Goal: Find specific page/section: Find specific page/section

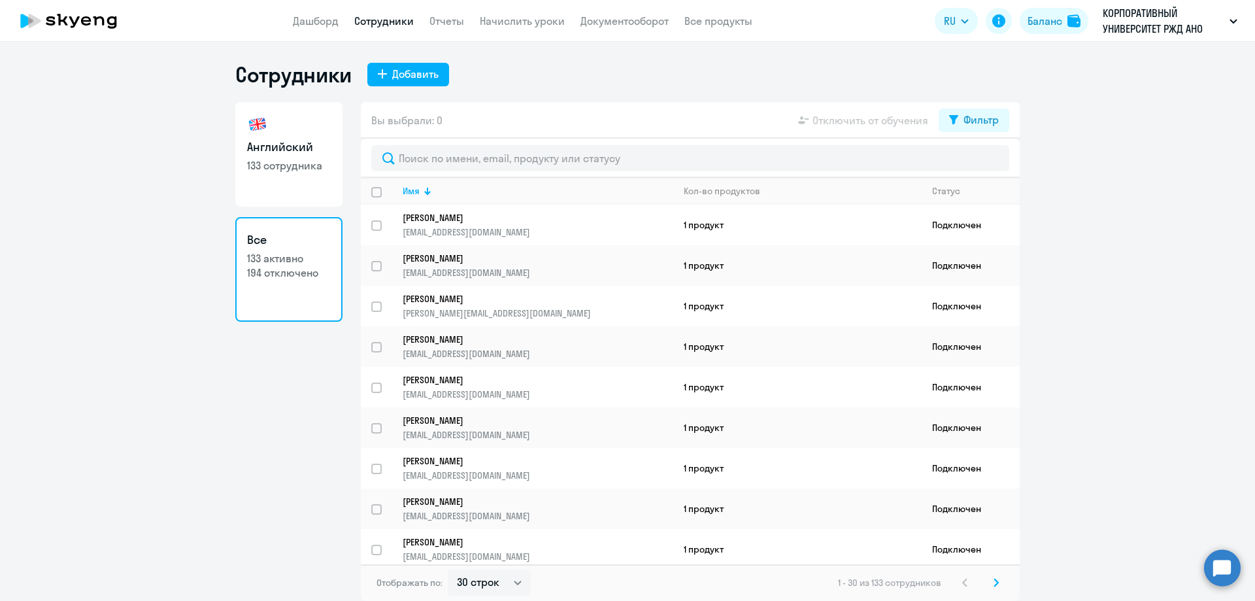
select select "30"
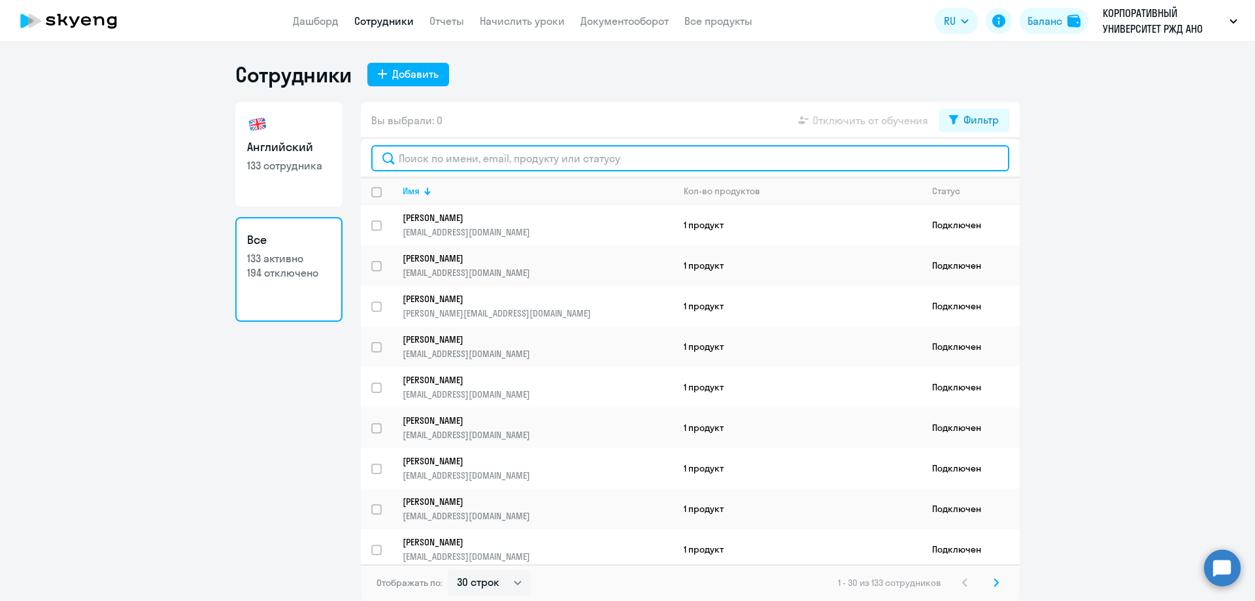
paste input "[PERSON_NAME]"
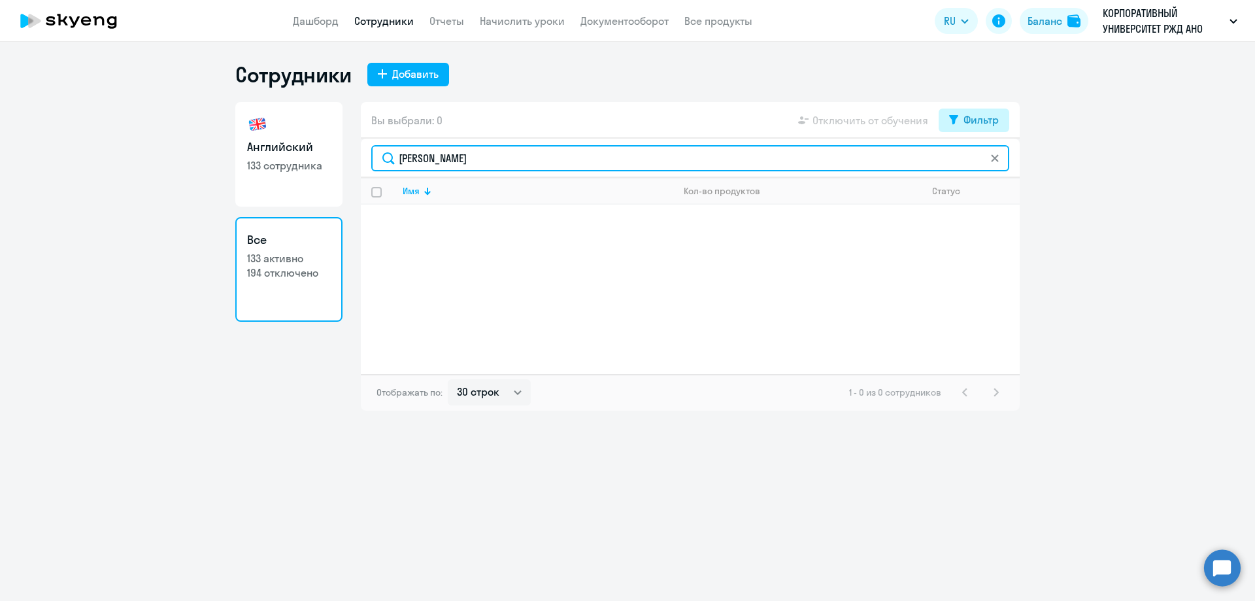
type input "[PERSON_NAME]"
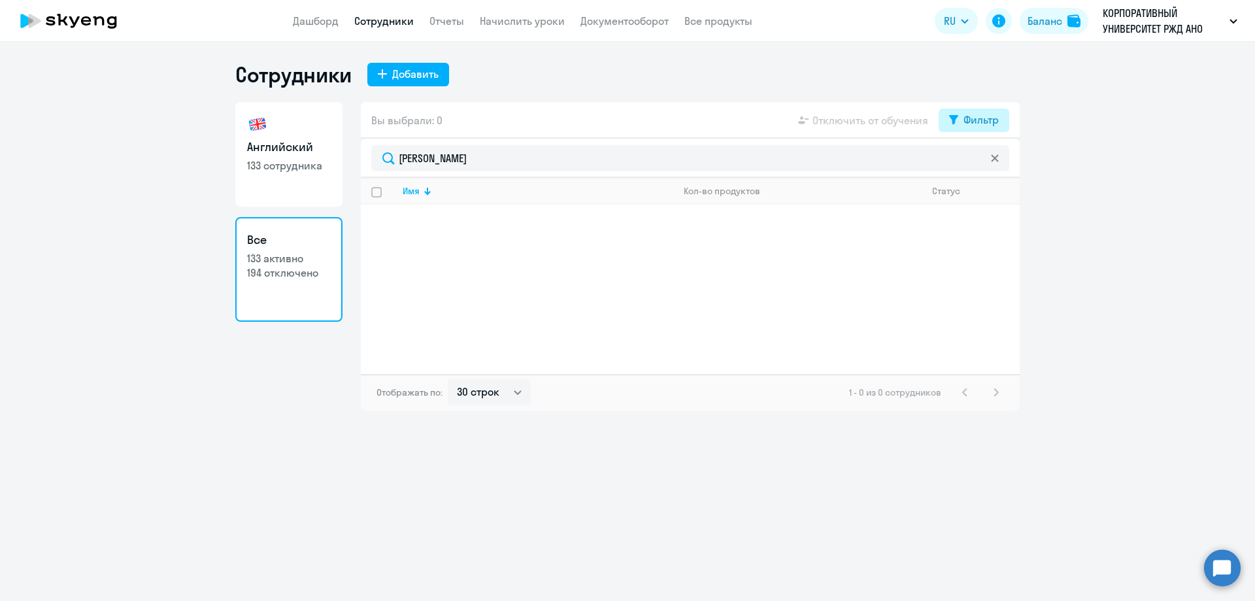
click at [980, 121] on div "Фильтр" at bounding box center [981, 120] width 35 height 16
click at [987, 165] on span at bounding box center [988, 162] width 22 height 13
click at [977, 163] on input "checkbox" at bounding box center [976, 162] width 1 height 1
checkbox input "true"
click at [496, 233] on p "[EMAIL_ADDRESS][DOMAIN_NAME]" at bounding box center [538, 232] width 270 height 12
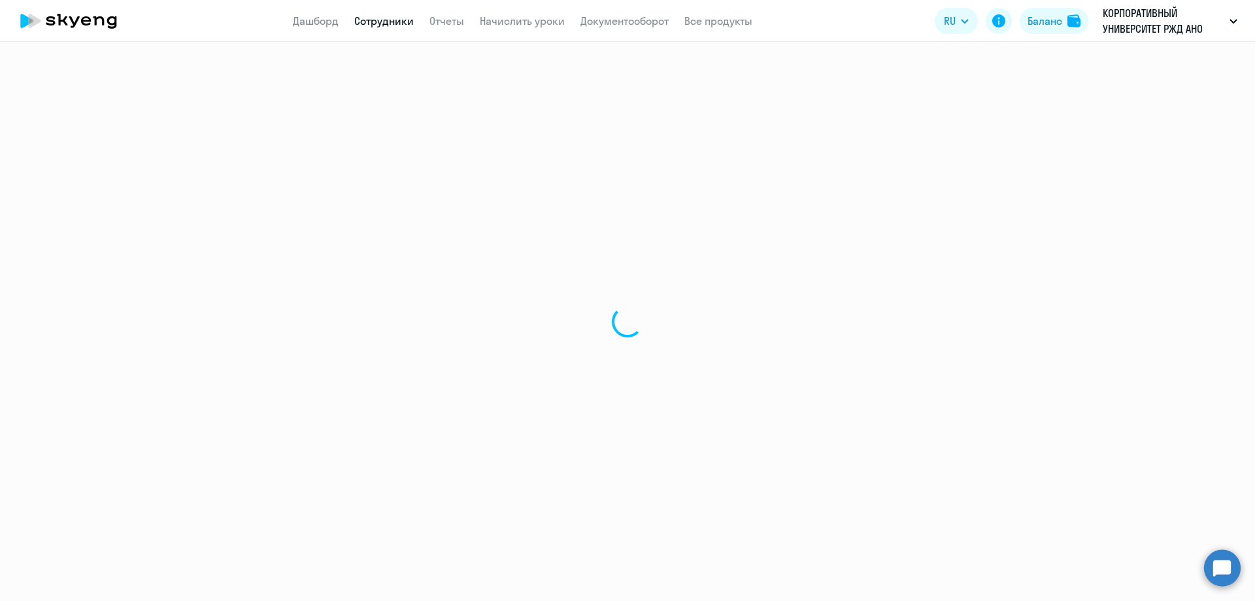
select select "english"
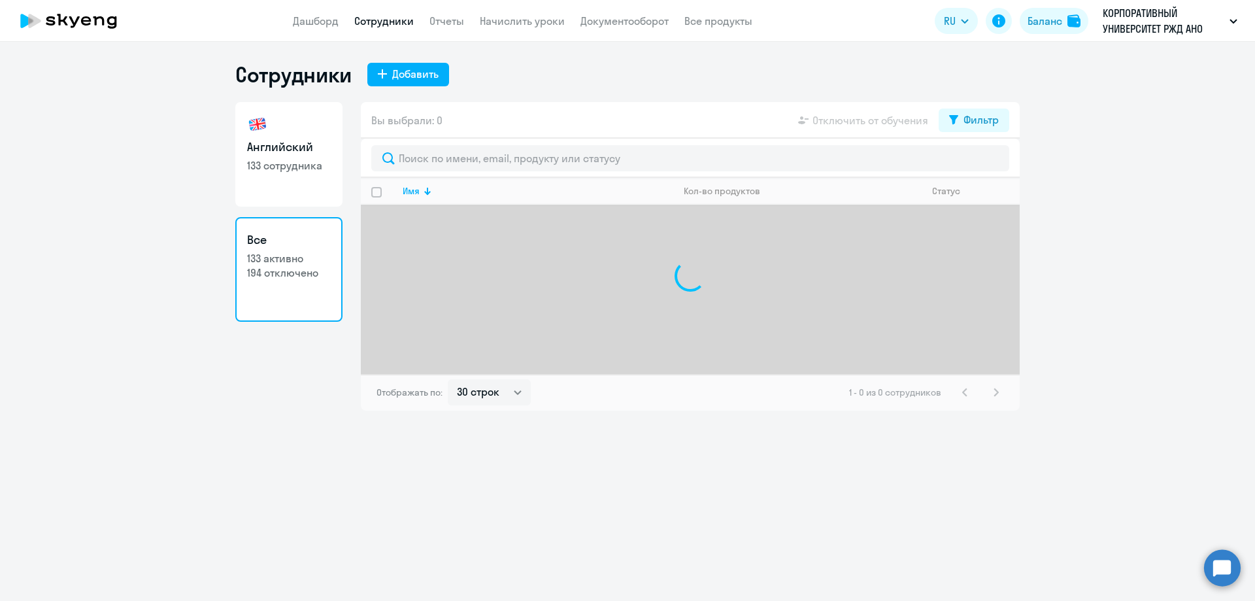
select select "30"
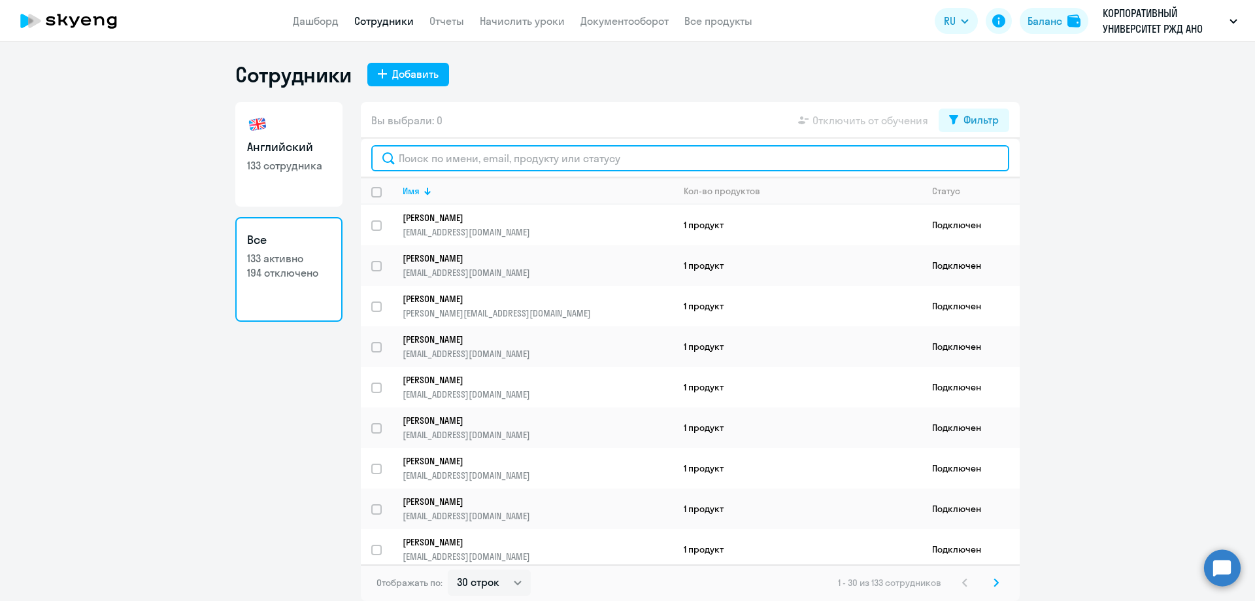
click at [433, 151] on input "text" at bounding box center [690, 158] width 638 height 26
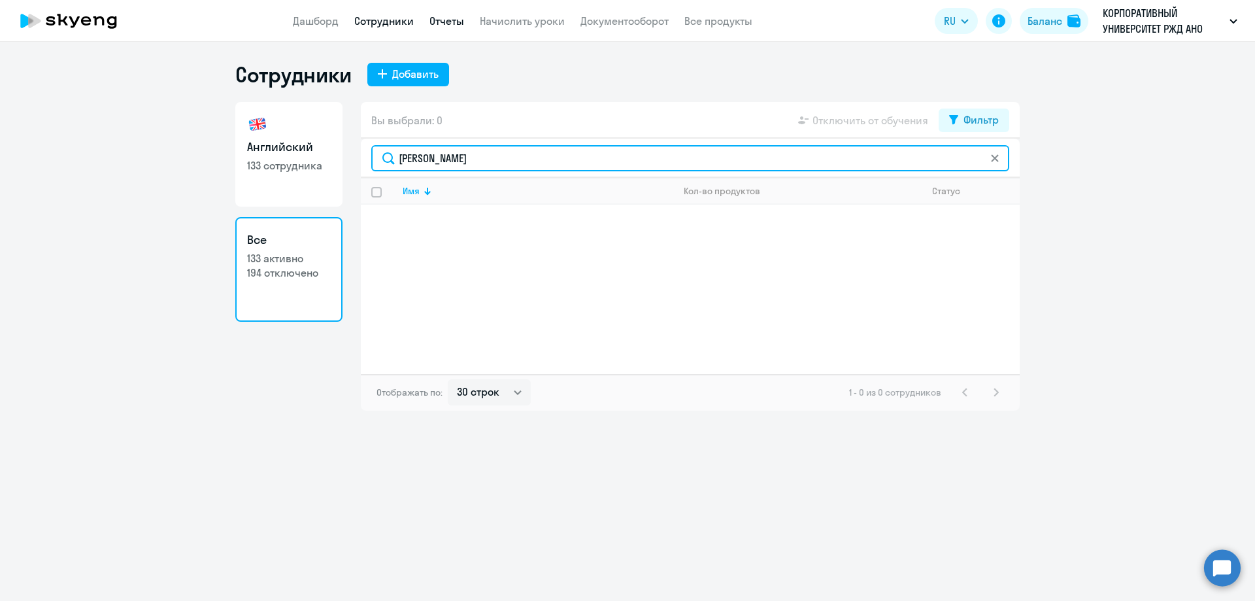
type input "Новикова"
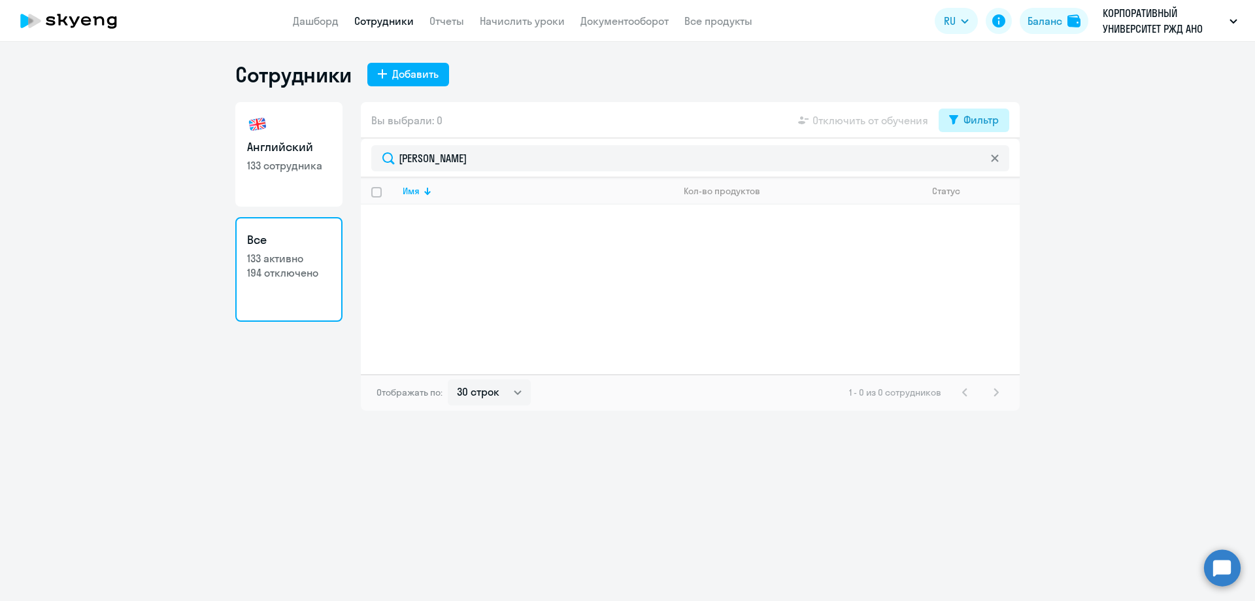
click at [982, 124] on div "Фильтр" at bounding box center [981, 120] width 35 height 16
click at [987, 168] on span at bounding box center [988, 162] width 22 height 13
click at [977, 163] on input "checkbox" at bounding box center [976, 162] width 1 height 1
checkbox input "true"
click at [484, 216] on p "Новикова Анжелика Валентиновна" at bounding box center [529, 218] width 252 height 12
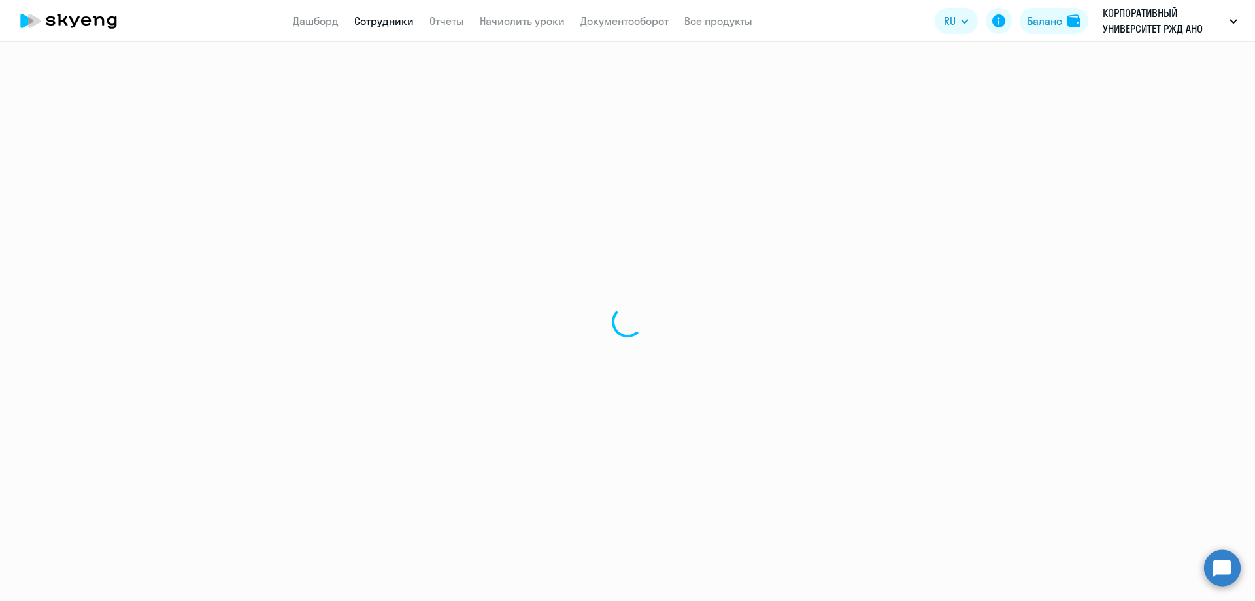
select select "english"
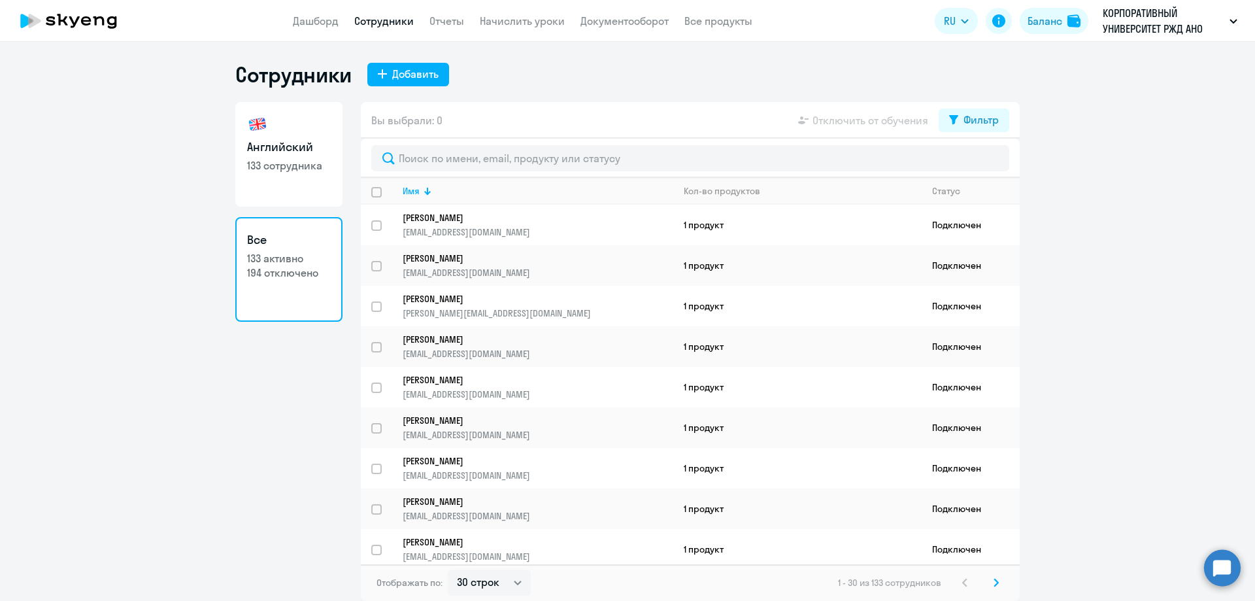
select select "30"
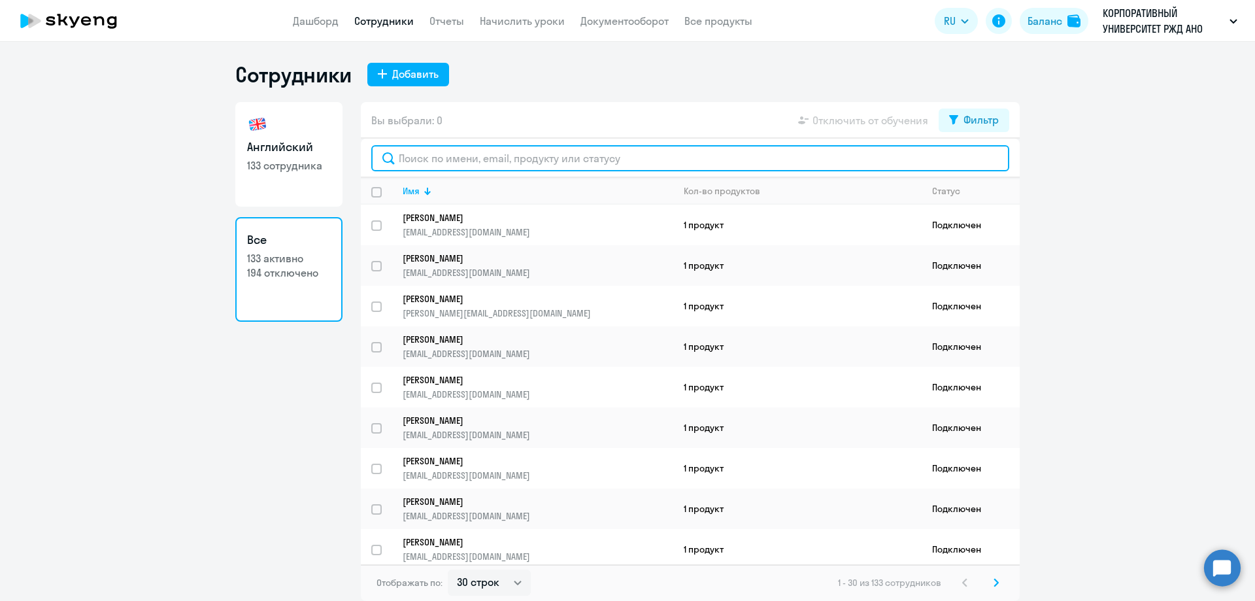
paste input "Васильев"
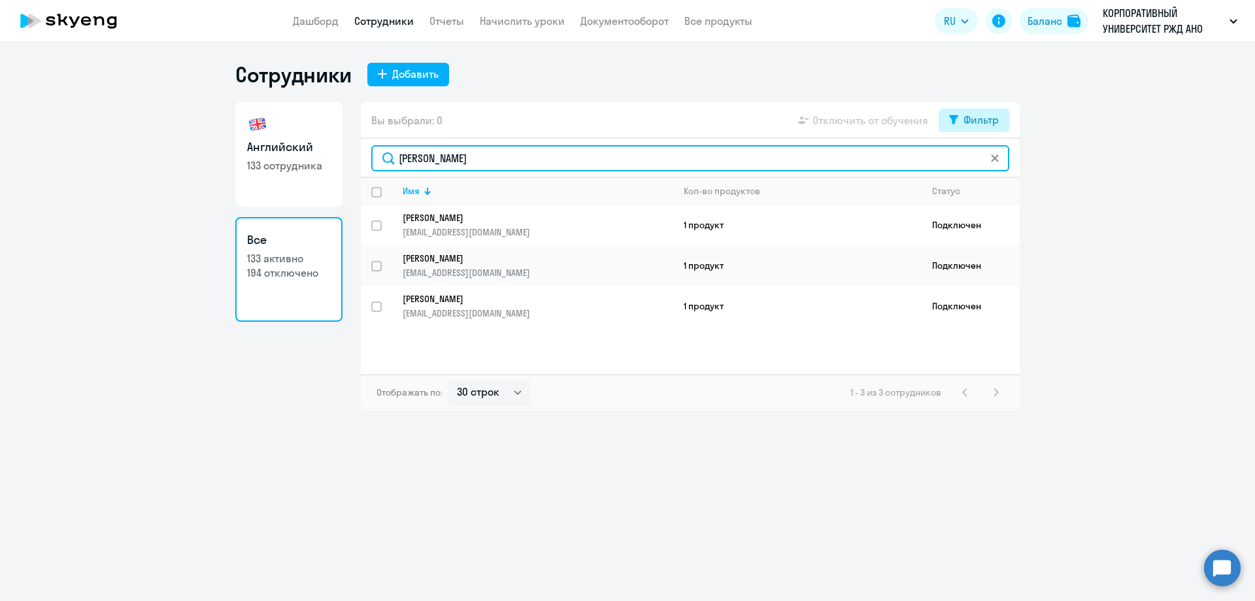
type input "Васильев"
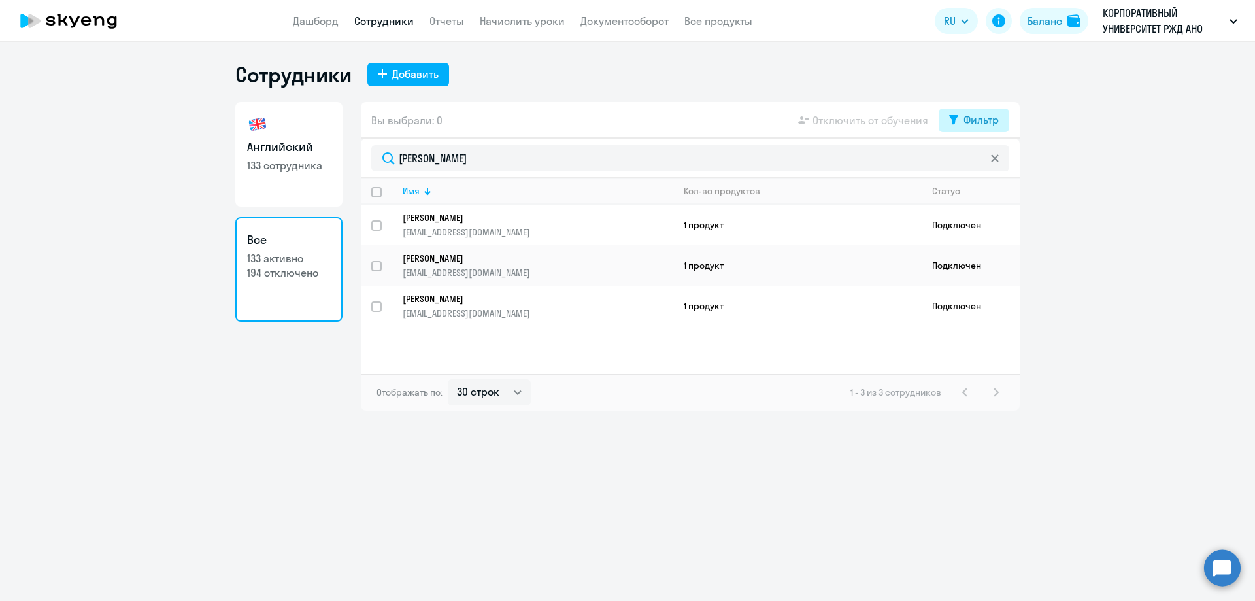
click at [984, 121] on div "Фильтр" at bounding box center [981, 120] width 35 height 16
click at [992, 163] on span at bounding box center [988, 162] width 22 height 13
click at [977, 163] on input "checkbox" at bounding box center [976, 162] width 1 height 1
checkbox input "true"
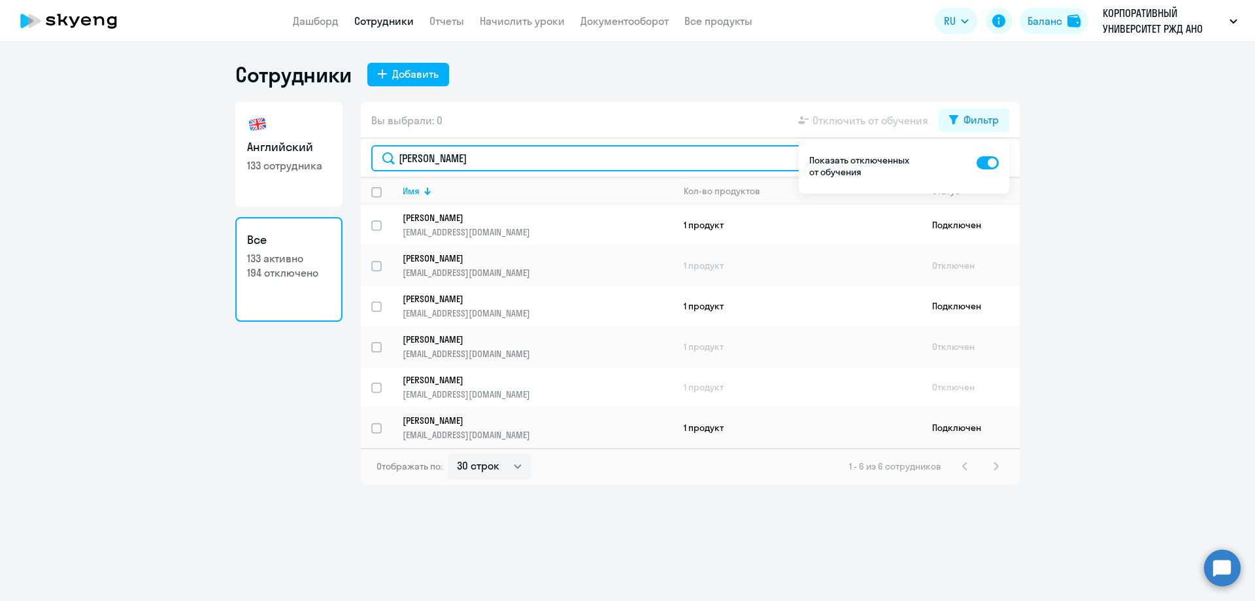
click at [535, 161] on input "Васильев" at bounding box center [690, 158] width 638 height 26
click at [460, 386] on link "Васильев Михаил Александрович vasilievma@gmail.com" at bounding box center [538, 387] width 270 height 26
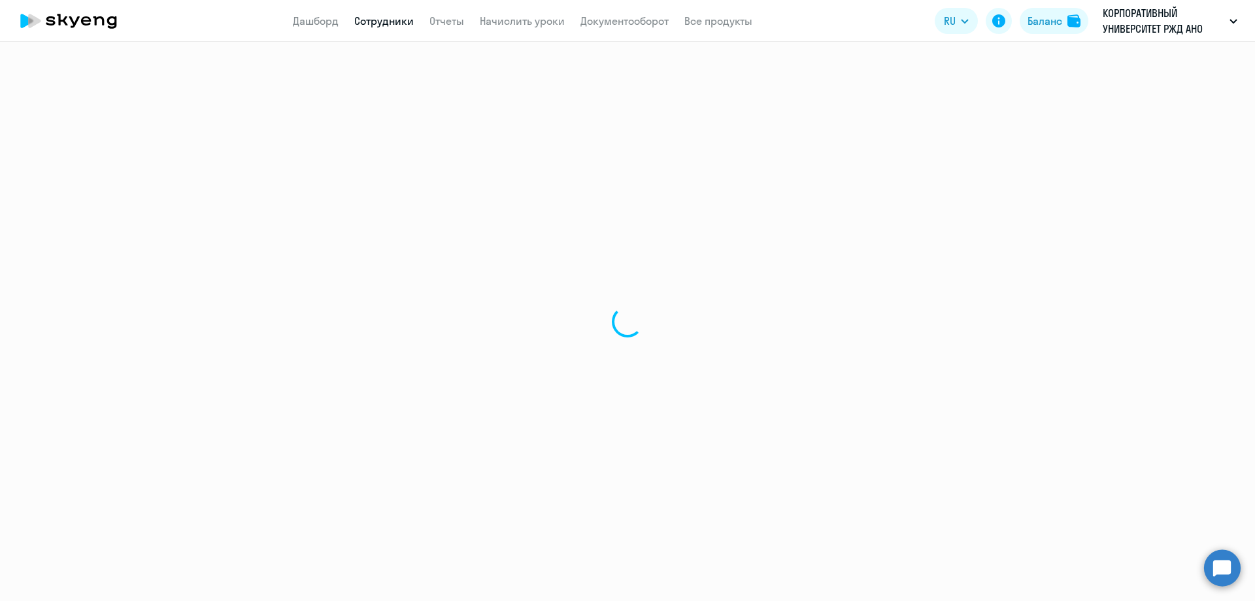
select select "english"
